Goal: Check status: Check status

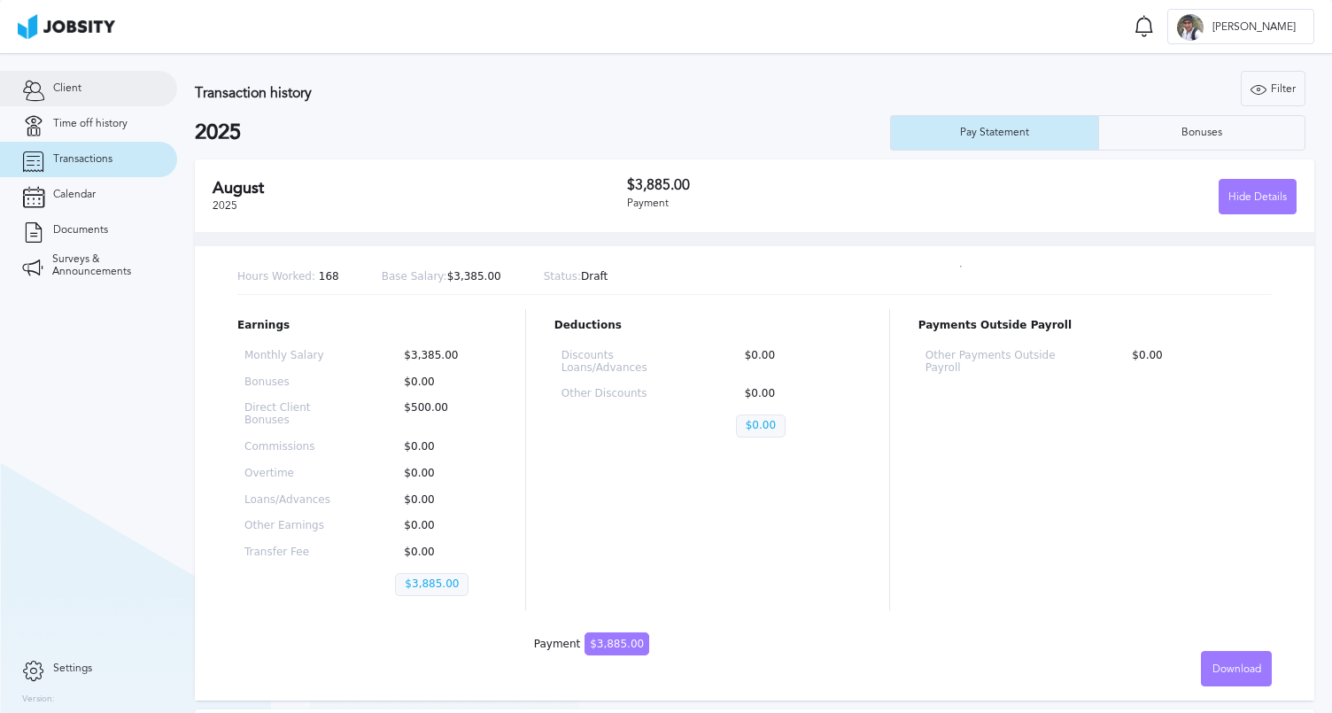
click at [70, 94] on span "Client" at bounding box center [67, 88] width 28 height 12
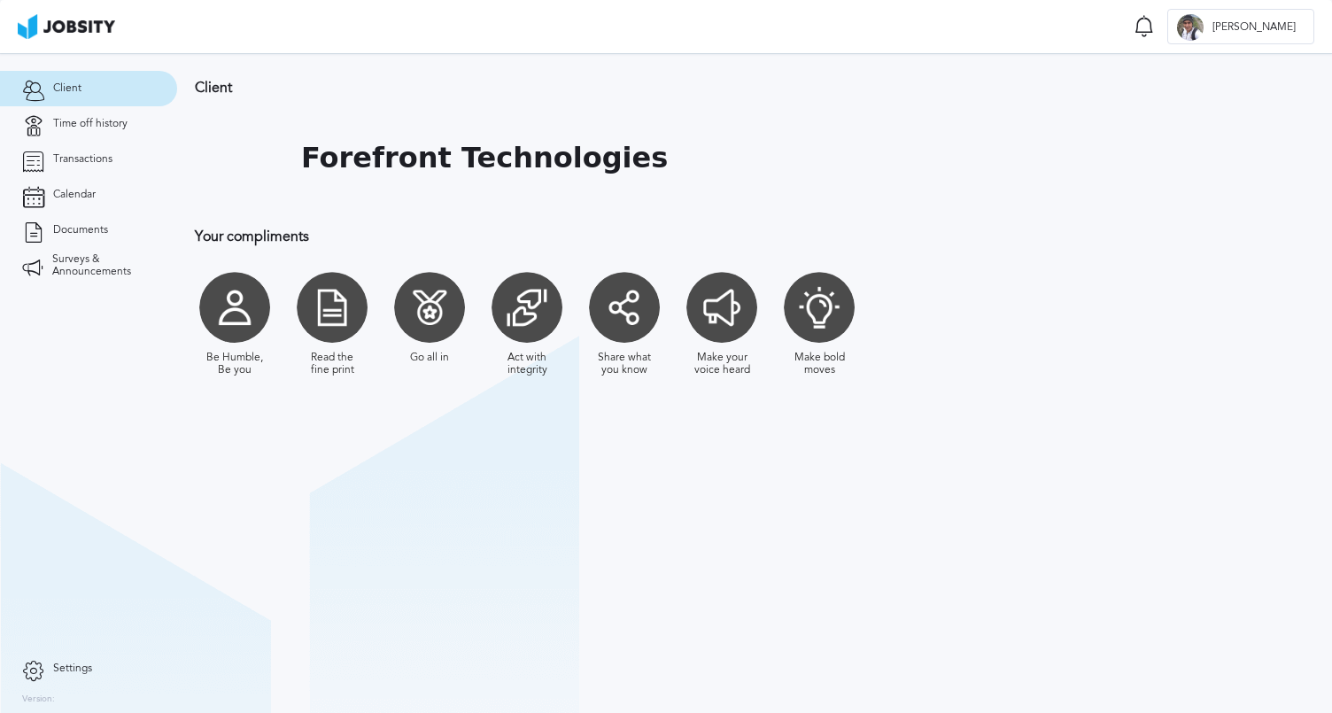
click at [247, 322] on div at bounding box center [234, 307] width 71 height 71
click at [354, 314] on div at bounding box center [332, 307] width 71 height 71
click at [331, 321] on div at bounding box center [332, 307] width 71 height 71
click at [437, 329] on div at bounding box center [429, 307] width 71 height 71
click at [573, 332] on div "Be Humble, Be you Read the fine print Go all in Act with integrity Share what y…" at bounding box center [675, 324] width 961 height 122
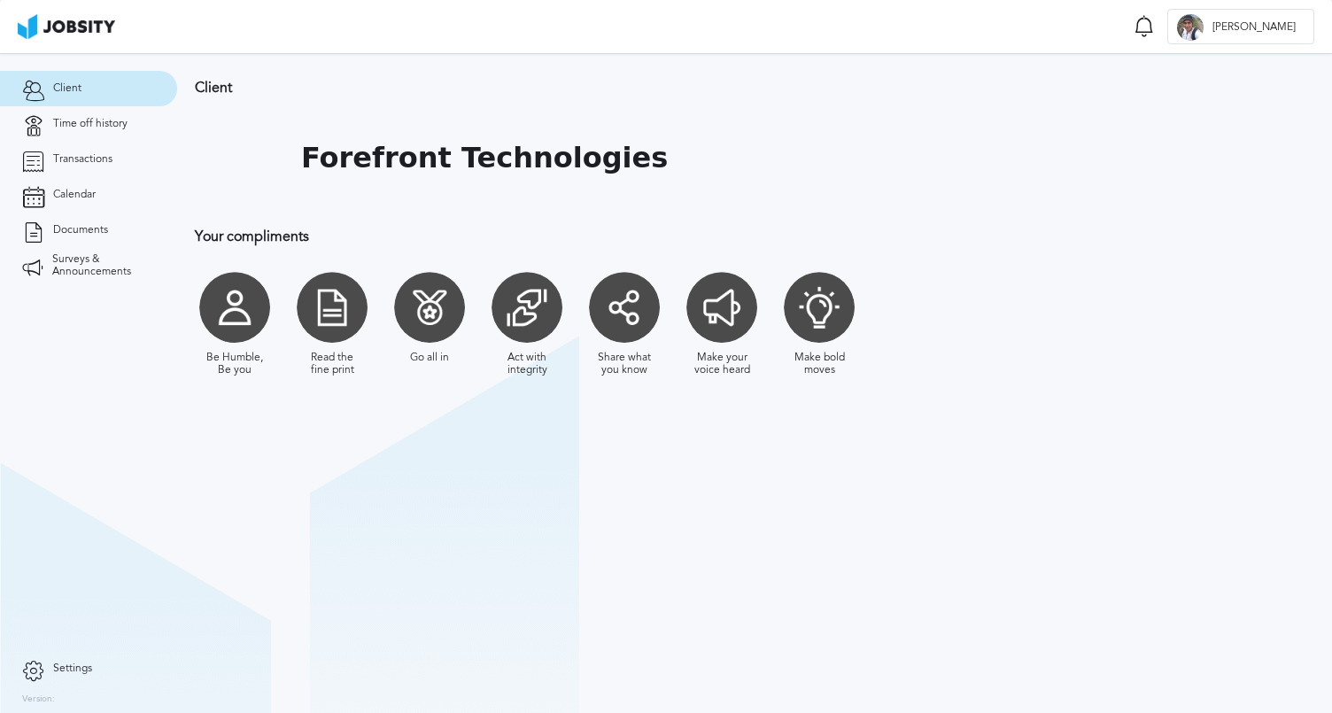
click at [627, 318] on div at bounding box center [624, 307] width 71 height 71
click at [729, 320] on div at bounding box center [722, 307] width 71 height 71
click at [879, 329] on div "Be Humble, Be you Read the fine print Go all in Act with integrity Share what y…" at bounding box center [675, 324] width 961 height 122
click at [834, 325] on div at bounding box center [819, 307] width 71 height 71
click at [97, 133] on link "Time off history" at bounding box center [88, 123] width 177 height 35
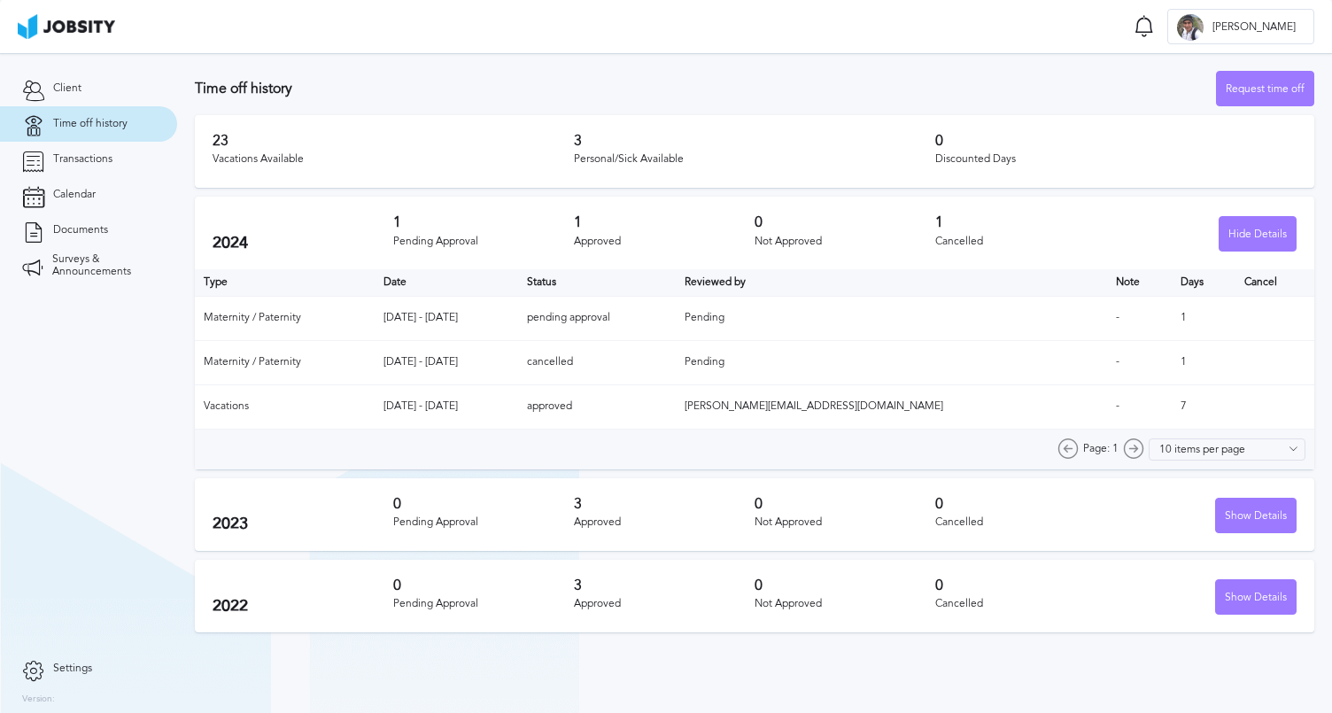
click at [291, 164] on div "Vacations Available" at bounding box center [393, 159] width 361 height 12
click at [481, 520] on div "Pending Approval" at bounding box center [483, 522] width 181 height 12
click at [1246, 516] on div "Show Details" at bounding box center [1256, 516] width 80 height 35
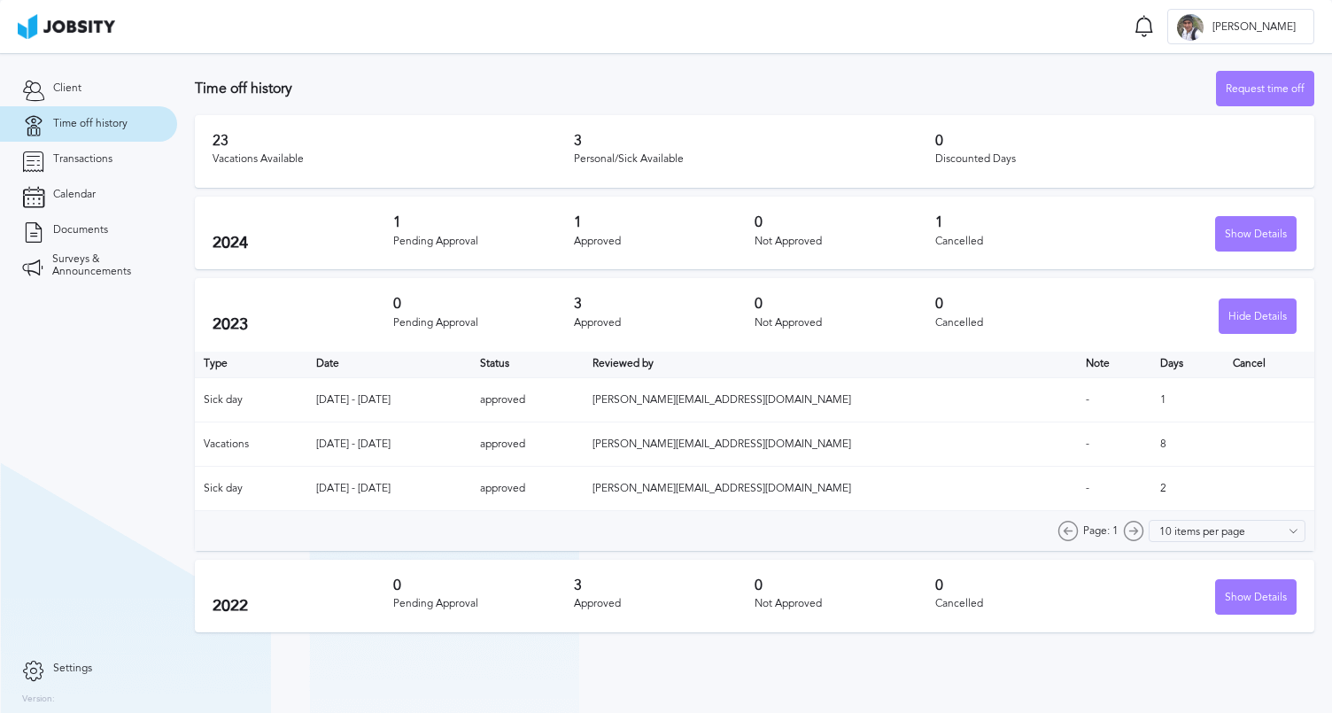
click at [673, 156] on div "Personal/Sick Available" at bounding box center [754, 159] width 361 height 12
click at [309, 156] on div "Vacations Available" at bounding box center [393, 159] width 361 height 12
